Goal: Task Accomplishment & Management: Manage account settings

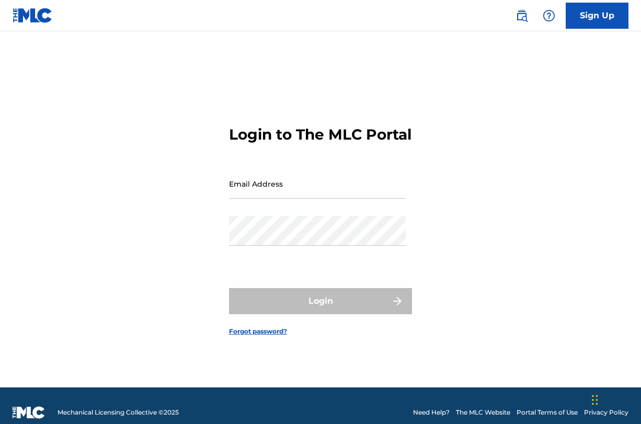
click at [321, 195] on input "Email Address" at bounding box center [317, 184] width 177 height 30
type input "[EMAIL_ADDRESS][DOMAIN_NAME]"
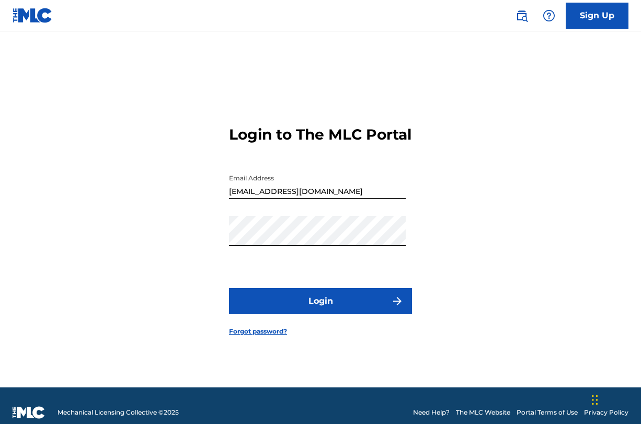
click at [311, 311] on button "Login" at bounding box center [320, 301] width 183 height 26
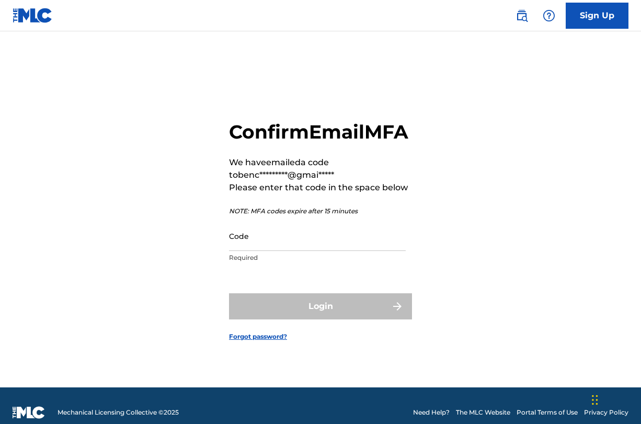
click at [279, 251] on input "Code" at bounding box center [317, 236] width 177 height 30
type input "5"
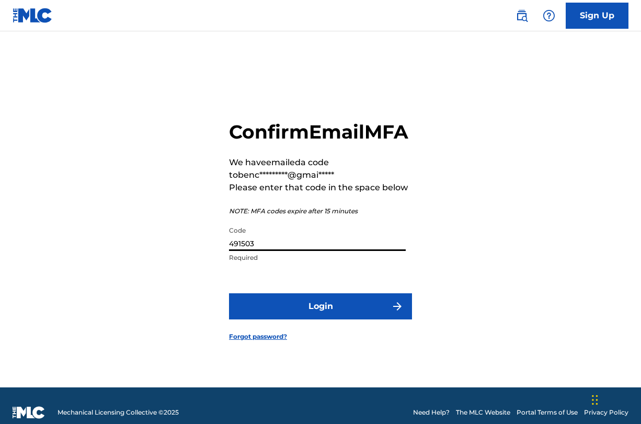
type input "491503"
click at [290, 309] on button "Login" at bounding box center [320, 307] width 183 height 26
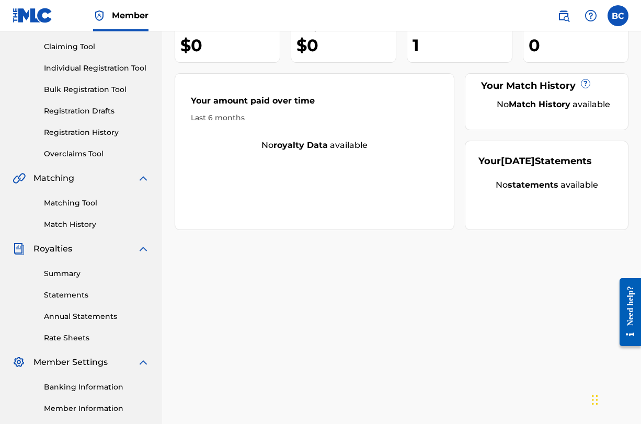
scroll to position [174, 0]
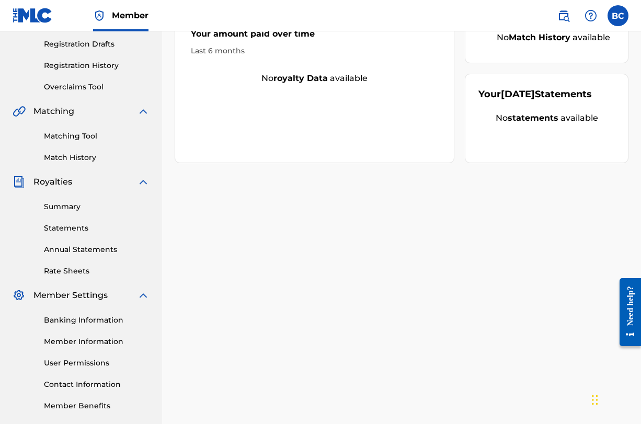
click at [75, 206] on link "Summary" at bounding box center [97, 206] width 106 height 11
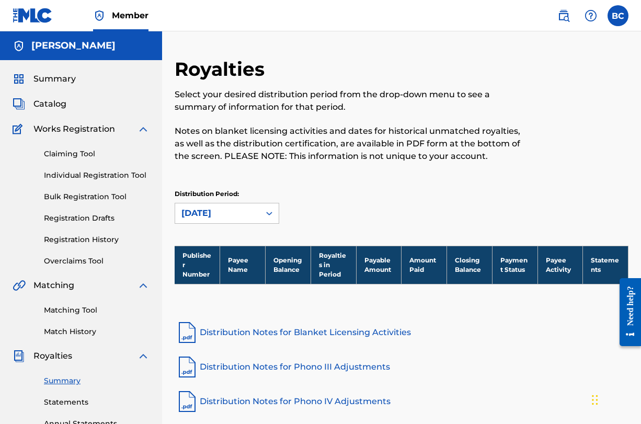
click at [73, 148] on div "Claiming Tool Individual Registration Tool Bulk Registration Tool Registration …" at bounding box center [81, 201] width 137 height 131
click at [74, 156] on link "Claiming Tool" at bounding box center [97, 154] width 106 height 11
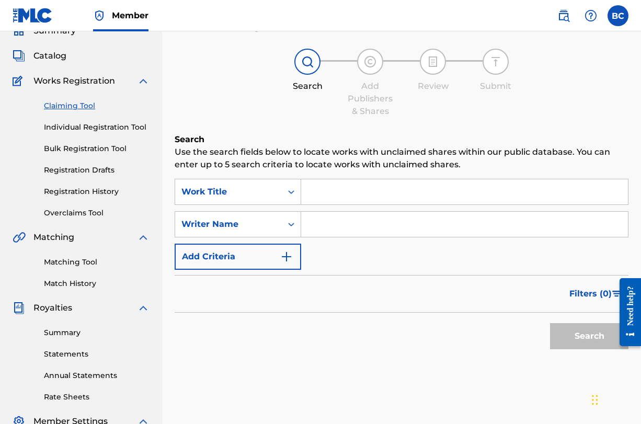
scroll to position [18, 0]
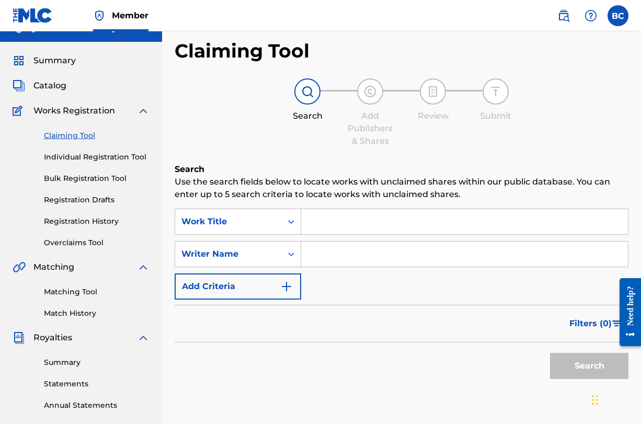
click at [62, 59] on span "Summary" at bounding box center [54, 60] width 42 height 13
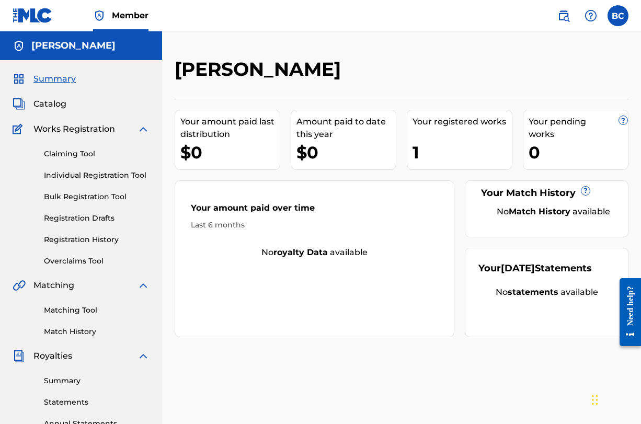
click at [57, 93] on div "Summary Catalog Works Registration Claiming Tool Individual Registration Tool B…" at bounding box center [81, 329] width 162 height 538
click at [56, 98] on span "Catalog" at bounding box center [49, 104] width 33 height 13
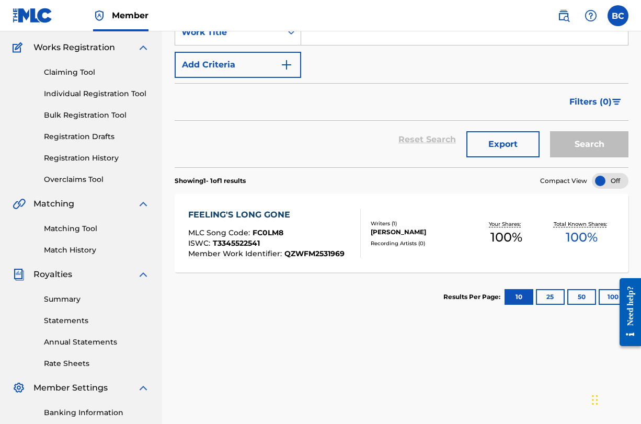
scroll to position [86, 0]
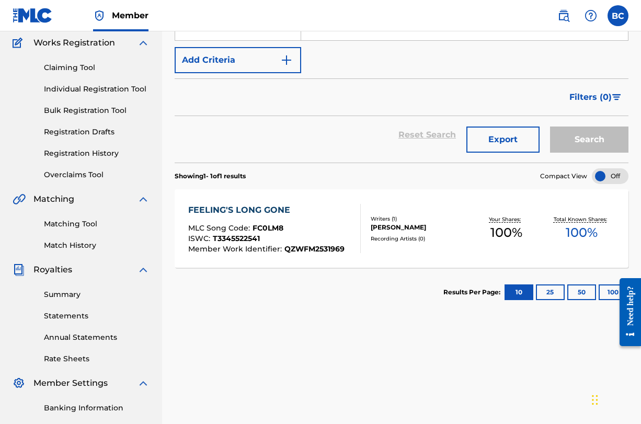
click at [257, 232] on span "FC0LM8" at bounding box center [268, 227] width 31 height 9
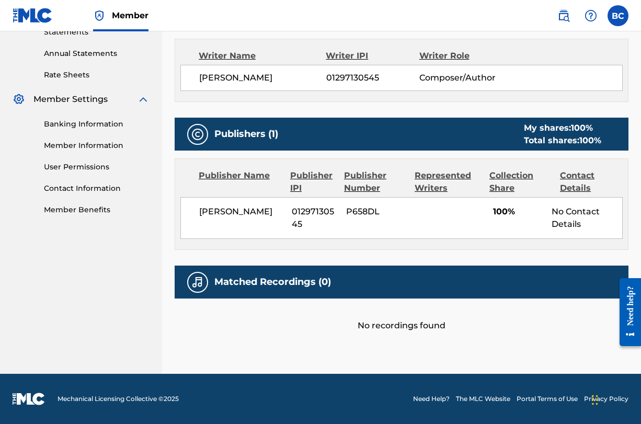
scroll to position [370, 0]
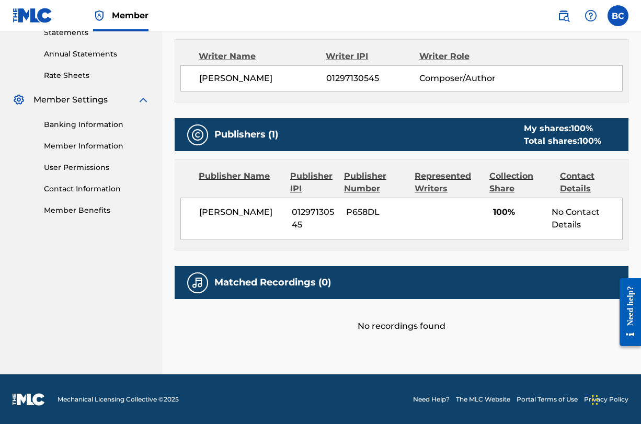
click at [242, 281] on h5 "Matched Recordings (0)" at bounding box center [273, 283] width 117 height 12
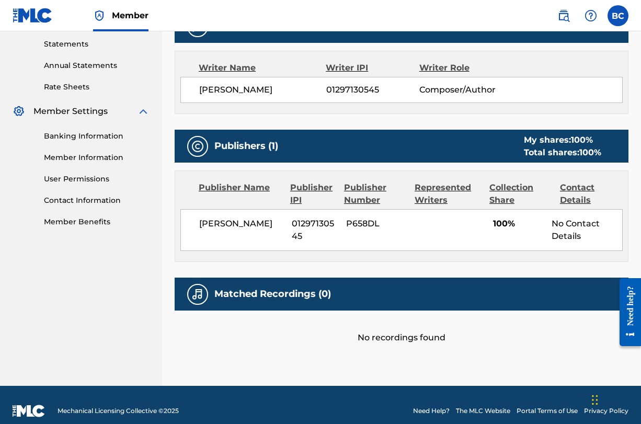
scroll to position [365, 0]
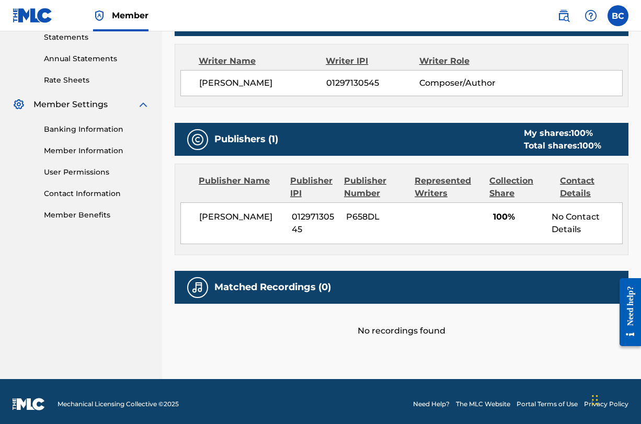
click at [309, 218] on span "01297130545" at bounding box center [315, 223] width 47 height 25
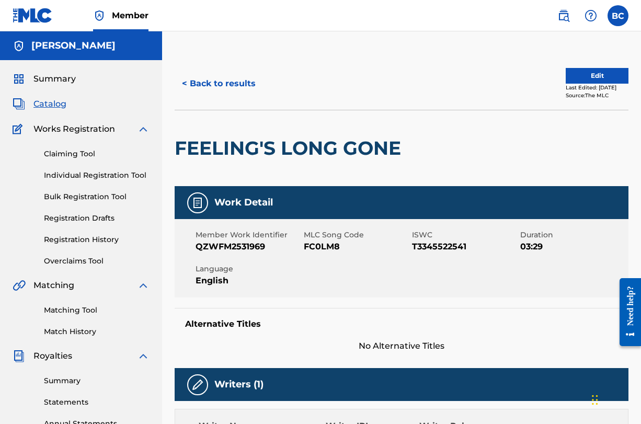
scroll to position [0, 0]
click at [566, 73] on button "Edit" at bounding box center [597, 76] width 63 height 16
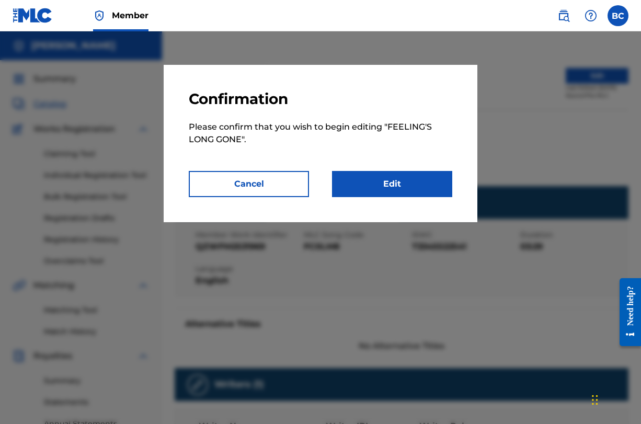
click at [404, 188] on link "Edit" at bounding box center [392, 184] width 120 height 26
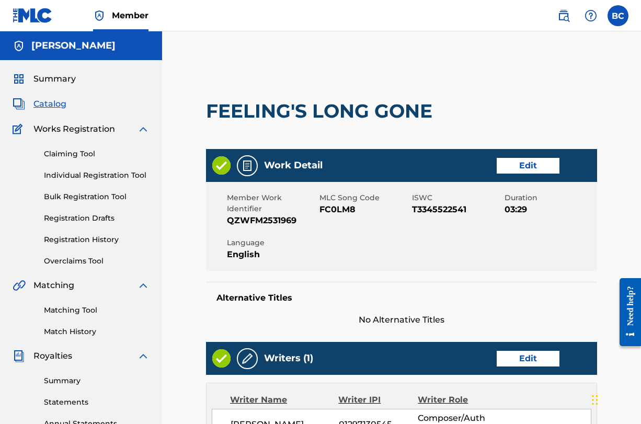
click at [525, 165] on link "Edit" at bounding box center [528, 166] width 63 height 16
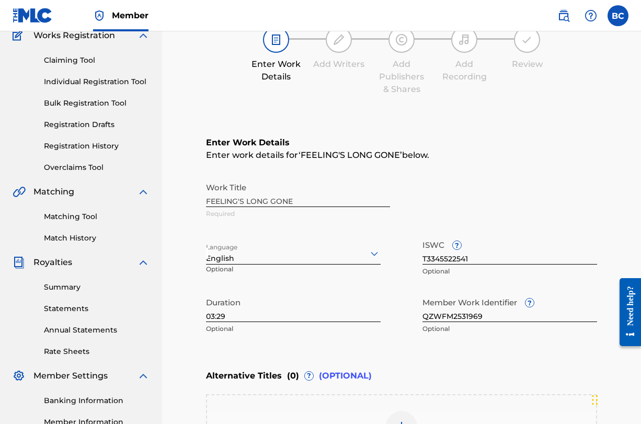
scroll to position [95, 0]
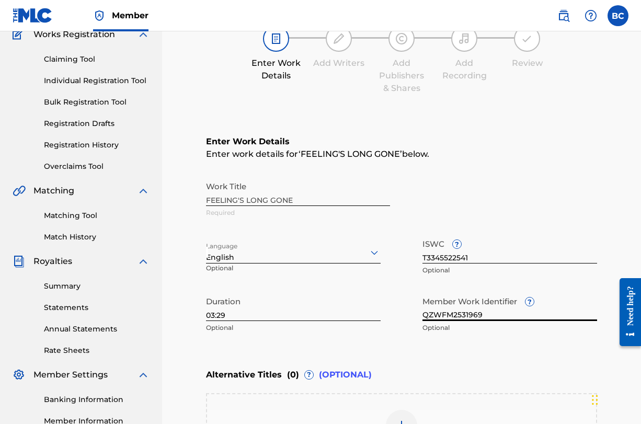
drag, startPoint x: 503, startPoint y: 310, endPoint x: 393, endPoint y: 312, distance: 109.9
click at [393, 312] on div "Work Title FEELING'S LONG GONE Required Language English Optional ISWC ? T33455…" at bounding box center [401, 257] width 391 height 162
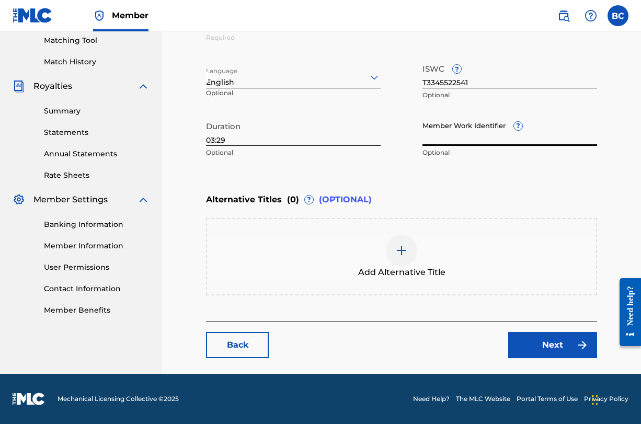
scroll to position [270, 0]
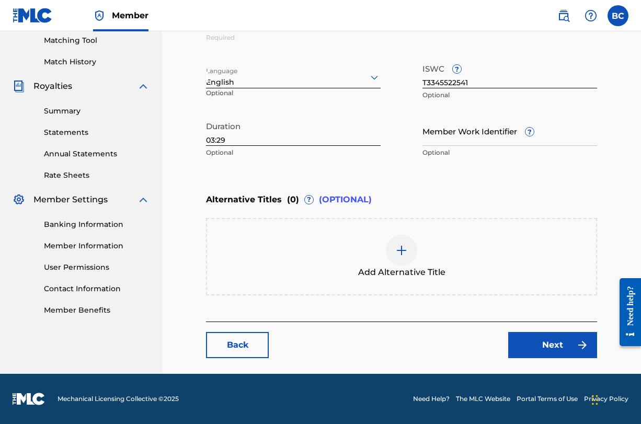
click at [561, 353] on link "Next" at bounding box center [553, 345] width 89 height 26
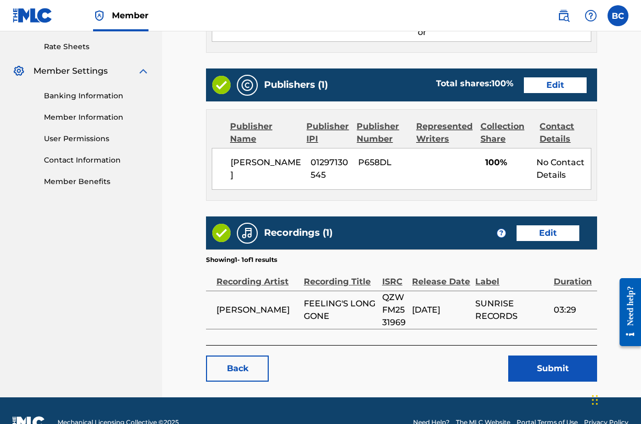
scroll to position [398, 0]
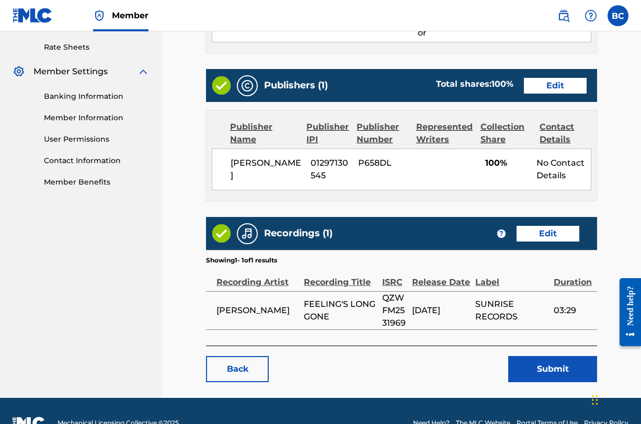
click at [561, 356] on button "Submit" at bounding box center [553, 369] width 89 height 26
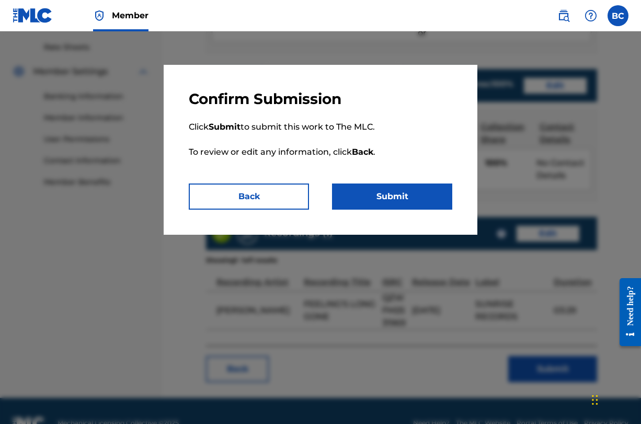
click at [380, 207] on button "Submit" at bounding box center [392, 197] width 120 height 26
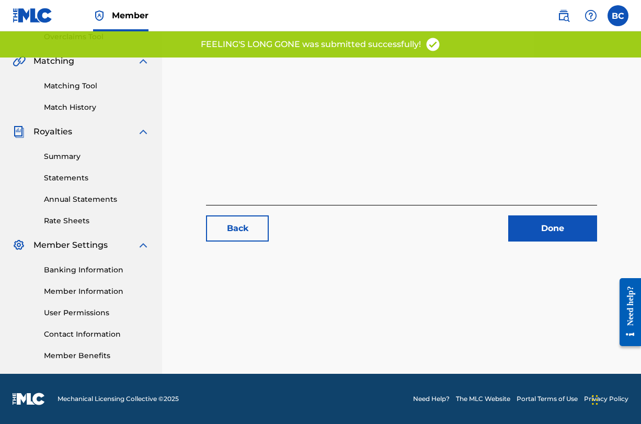
scroll to position [224, 0]
click at [577, 245] on main "Back Done" at bounding box center [402, 45] width 454 height 424
click at [574, 217] on link "Done" at bounding box center [553, 229] width 89 height 26
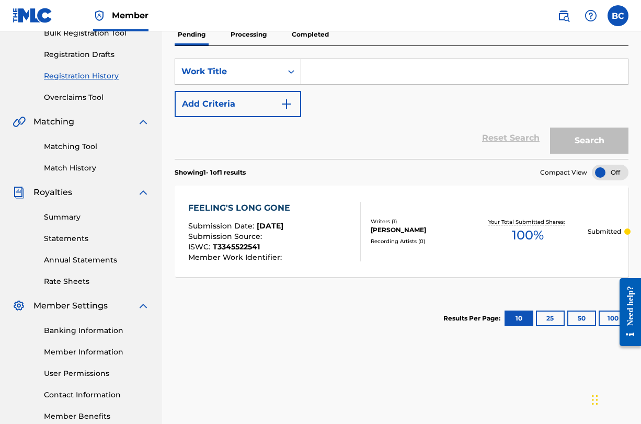
scroll to position [166, 0]
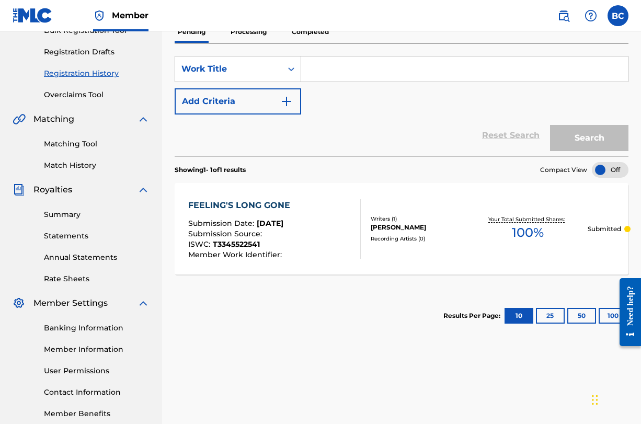
click at [216, 208] on div "FEELING'S LONG GONE" at bounding box center [241, 205] width 107 height 13
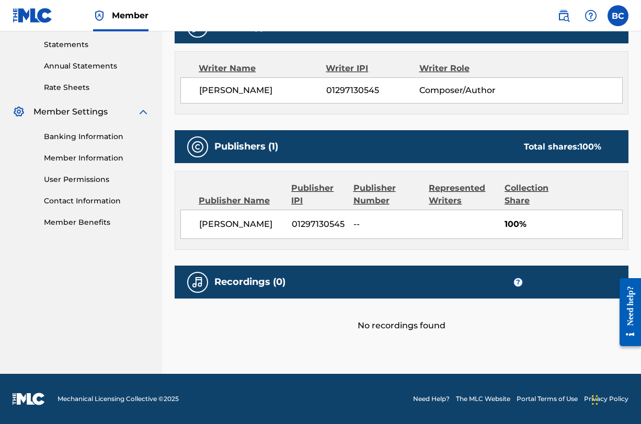
scroll to position [357, 0]
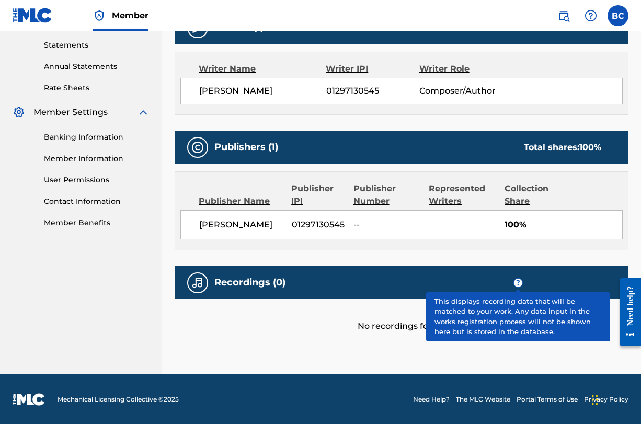
click at [520, 283] on span "?" at bounding box center [518, 283] width 8 height 8
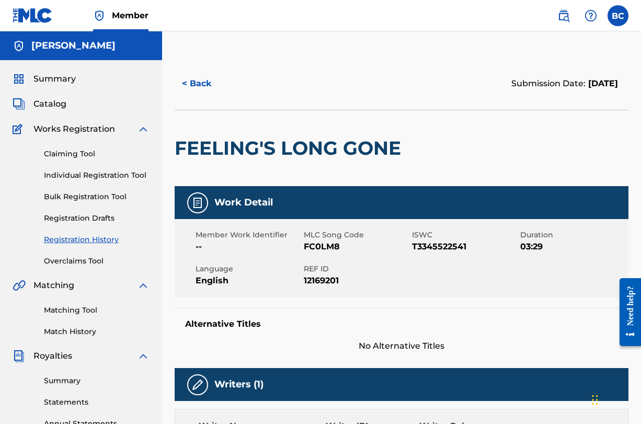
scroll to position [0, 0]
click at [206, 81] on button "< Back" at bounding box center [206, 84] width 63 height 26
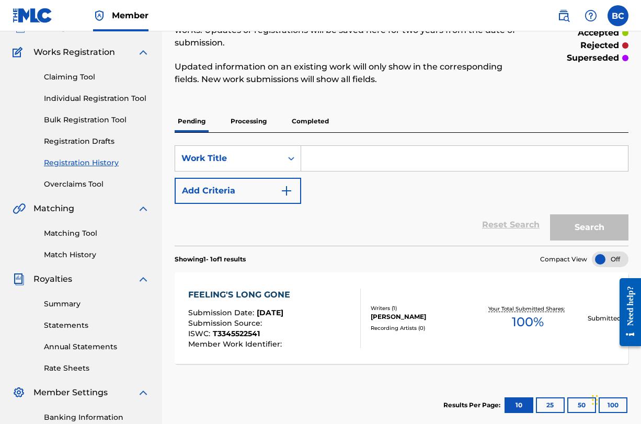
scroll to position [78, 0]
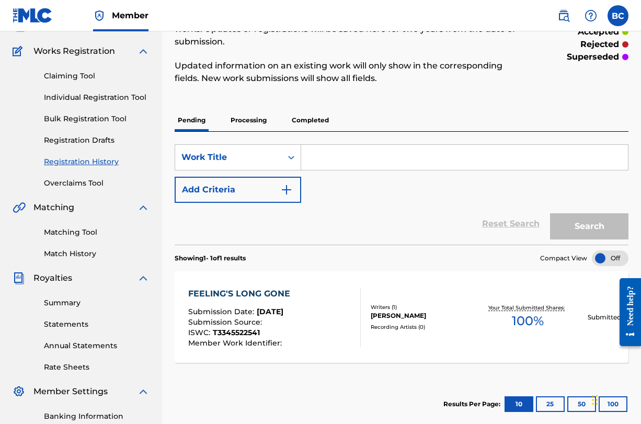
click at [280, 294] on div "FEELING'S LONG GONE" at bounding box center [241, 294] width 107 height 13
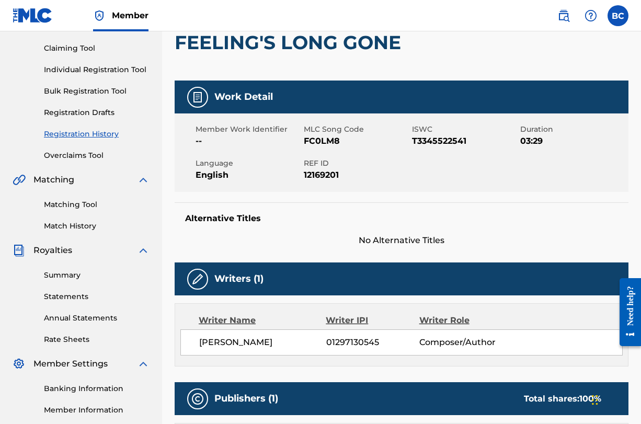
scroll to position [105, 0]
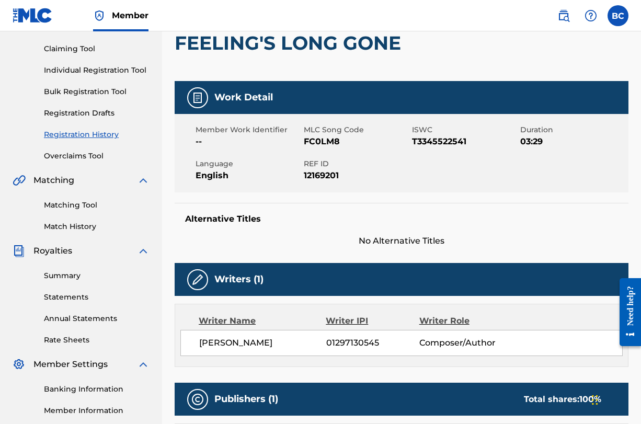
click at [208, 142] on span "--" at bounding box center [249, 142] width 106 height 13
click at [201, 142] on span "--" at bounding box center [249, 142] width 106 height 13
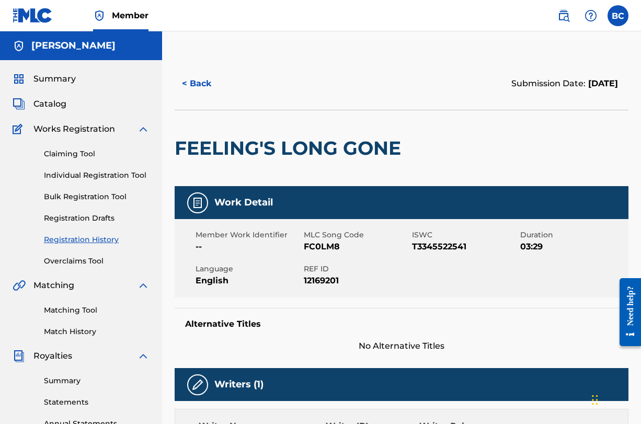
scroll to position [0, 0]
click at [44, 96] on div "Summary Catalog Works Registration Claiming Tool Individual Registration Tool B…" at bounding box center [81, 329] width 162 height 538
click at [44, 104] on span "Catalog" at bounding box center [49, 104] width 33 height 13
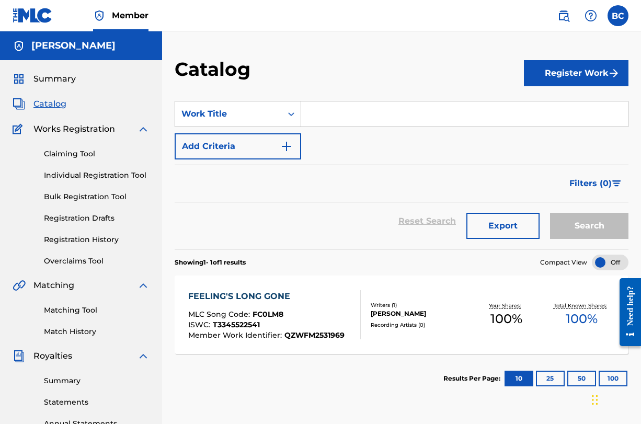
click at [253, 296] on div "FEELING'S LONG GONE" at bounding box center [266, 296] width 156 height 13
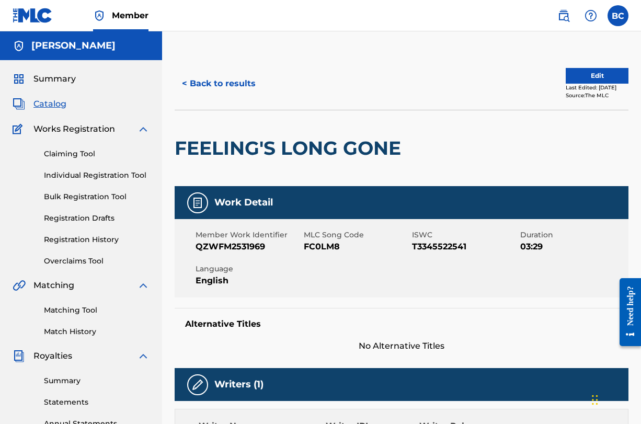
click at [588, 72] on button "Edit" at bounding box center [597, 76] width 63 height 16
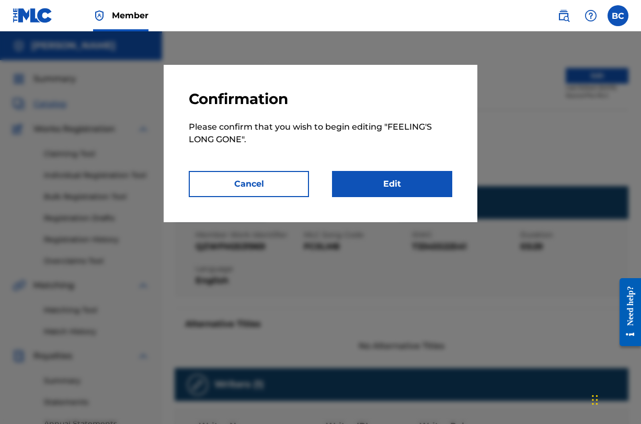
click at [408, 180] on link "Edit" at bounding box center [392, 184] width 120 height 26
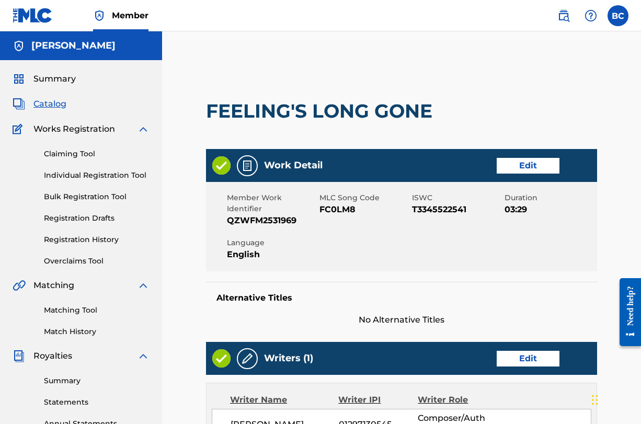
click at [525, 171] on link "Edit" at bounding box center [528, 166] width 63 height 16
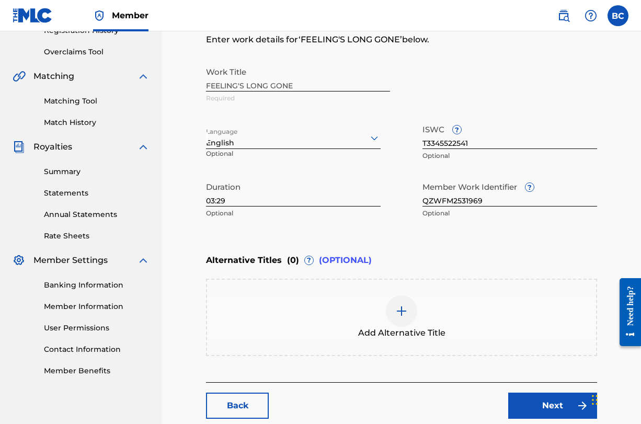
scroll to position [213, 0]
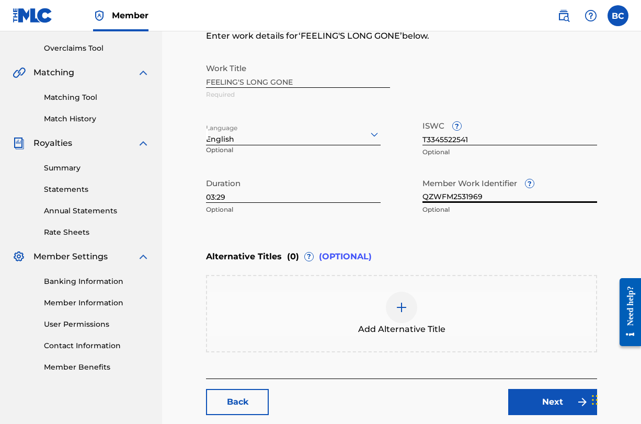
drag, startPoint x: 500, startPoint y: 197, endPoint x: 402, endPoint y: 198, distance: 97.8
click at [402, 199] on div "Work Title FEELING'S LONG GONE Required Language English Optional ISWC ? T33455…" at bounding box center [401, 139] width 391 height 162
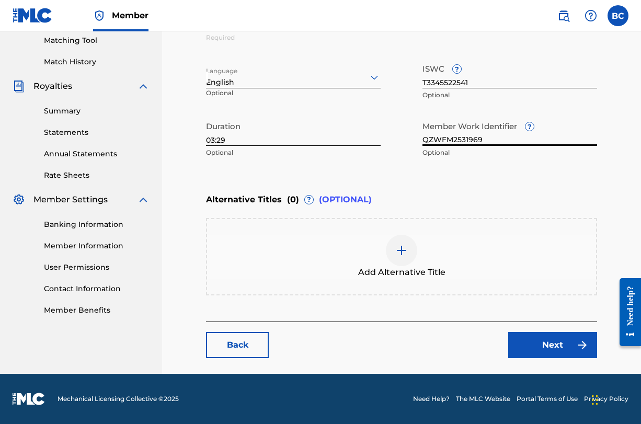
scroll to position [270, 0]
click at [536, 336] on link "Next" at bounding box center [553, 345] width 89 height 26
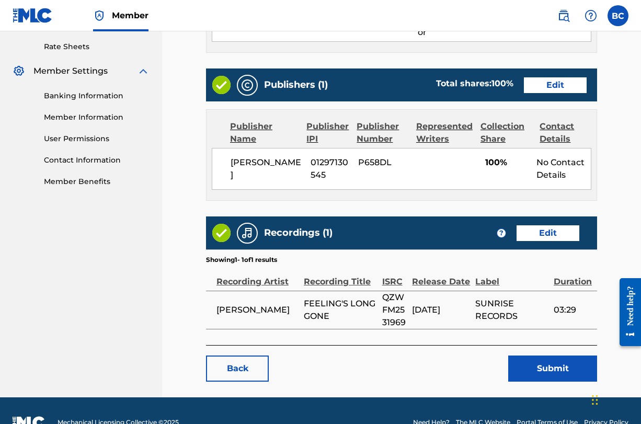
scroll to position [398, 0]
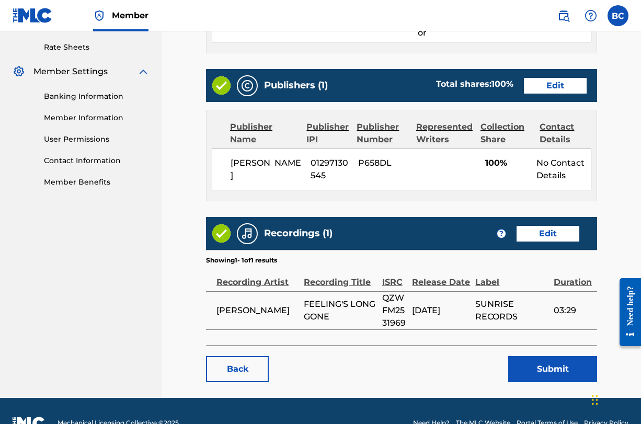
click at [559, 356] on button "Submit" at bounding box center [553, 369] width 89 height 26
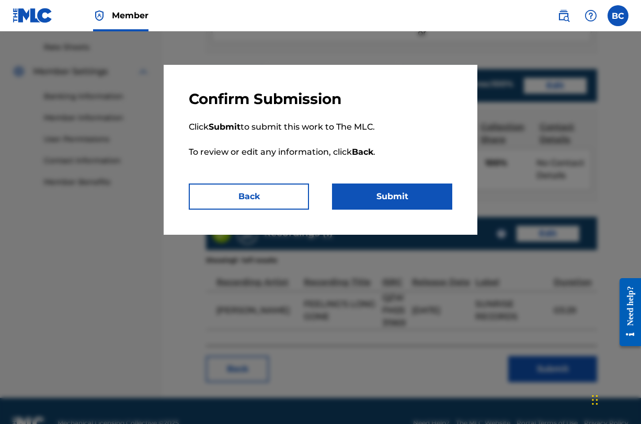
click at [401, 190] on button "Submit" at bounding box center [392, 197] width 120 height 26
